Goal: Information Seeking & Learning: Find specific page/section

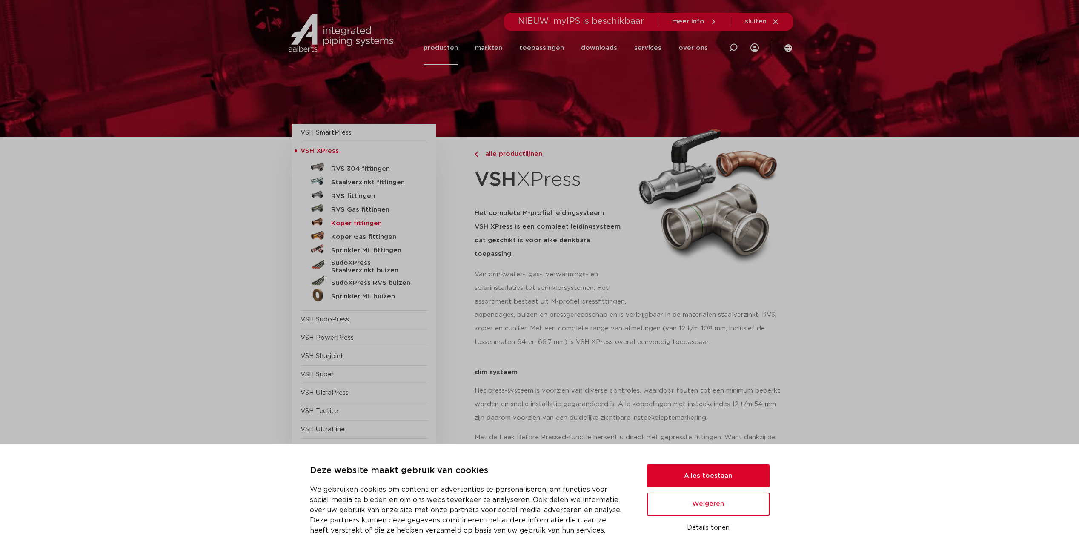
click at [348, 224] on h5 "Koper fittingen" at bounding box center [373, 224] width 84 height 8
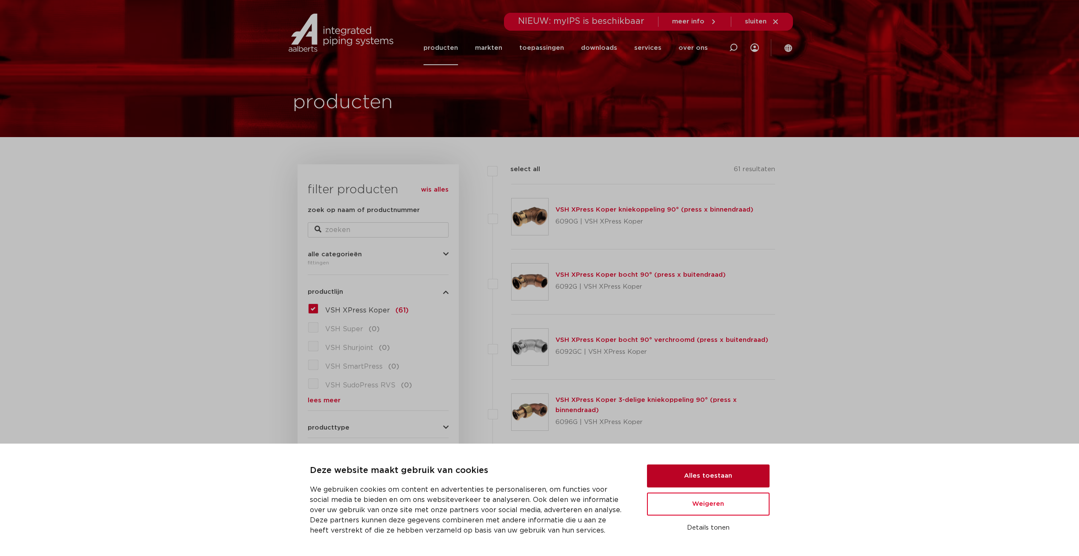
click at [729, 481] on button "Alles toestaan" at bounding box center [708, 476] width 123 height 23
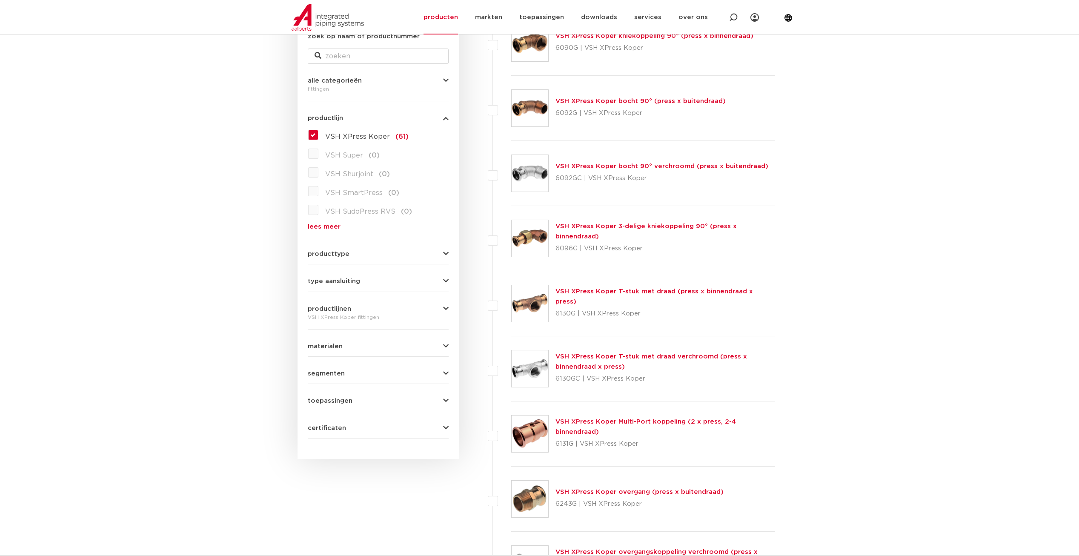
scroll to position [170, 0]
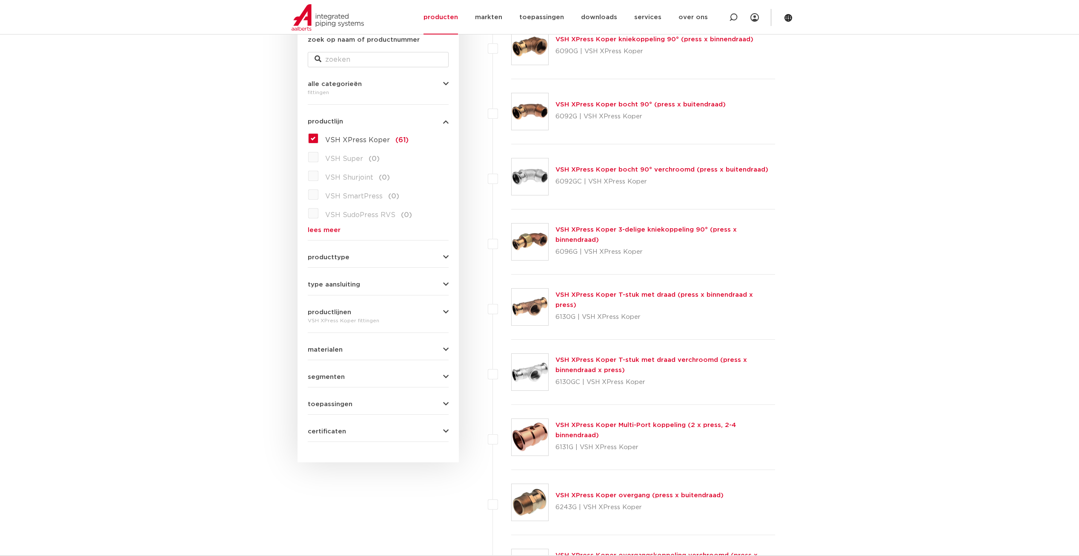
click at [400, 283] on button "type aansluiting" at bounding box center [378, 284] width 141 height 6
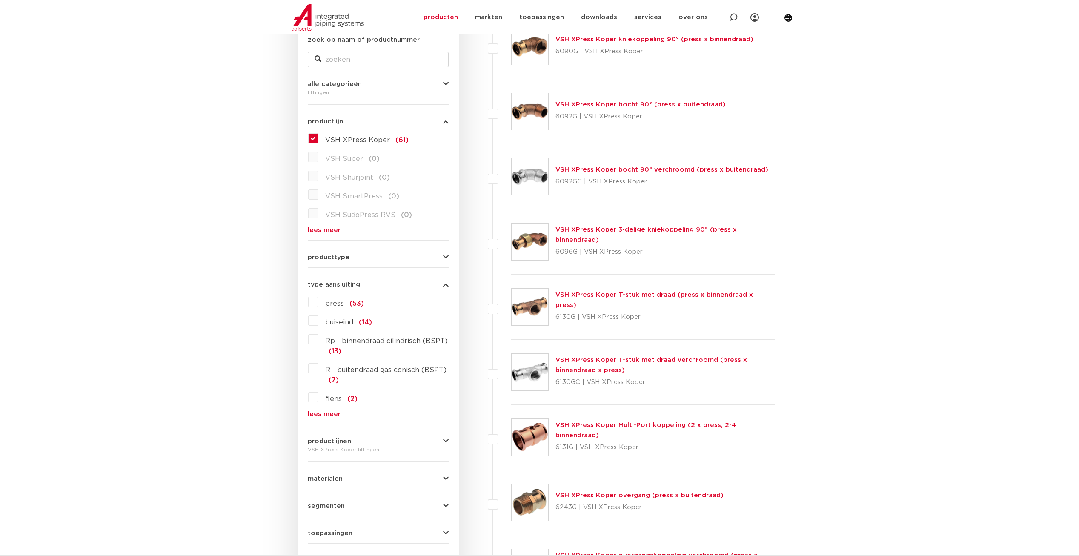
click at [375, 341] on span "Rp - binnendraad cilindrisch (BSPT)" at bounding box center [386, 341] width 123 height 7
click at [0, 0] on input "Rp - binnendraad cilindrisch (BSPT) (13)" at bounding box center [0, 0] width 0 height 0
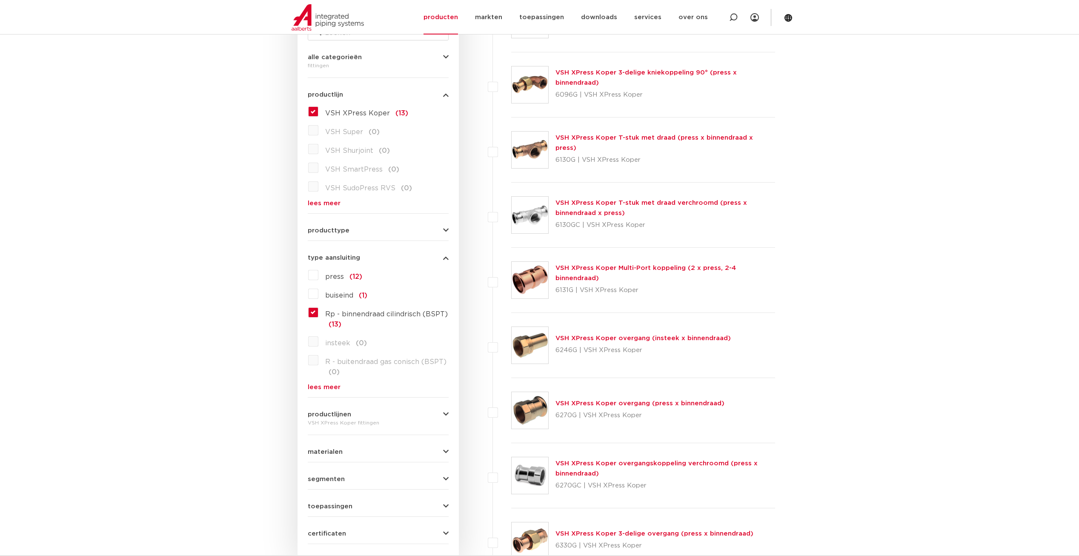
scroll to position [43, 0]
